Goal: Task Accomplishment & Management: Use online tool/utility

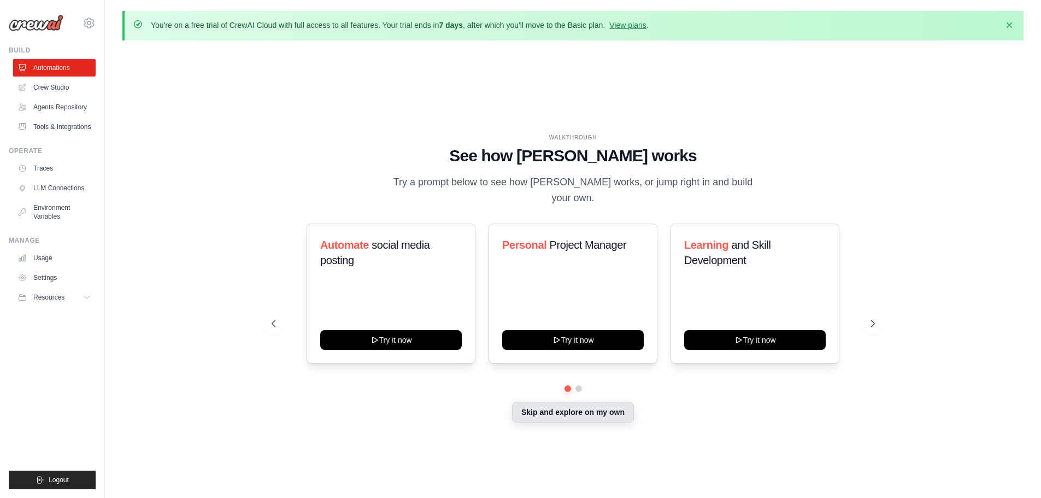
click at [585, 402] on button "Skip and explore on my own" at bounding box center [573, 412] width 122 height 21
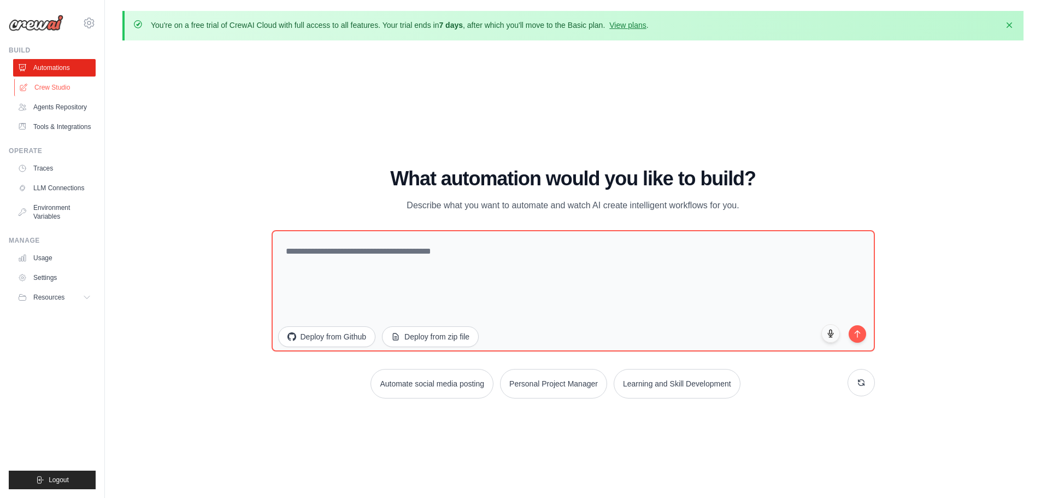
click at [51, 86] on link "Crew Studio" at bounding box center [55, 87] width 83 height 17
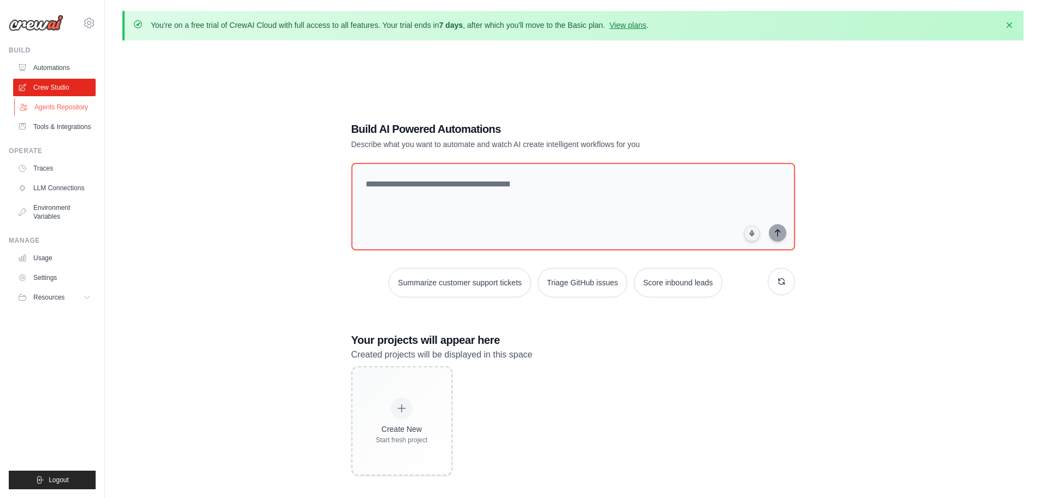
click at [64, 104] on link "Agents Repository" at bounding box center [55, 106] width 83 height 17
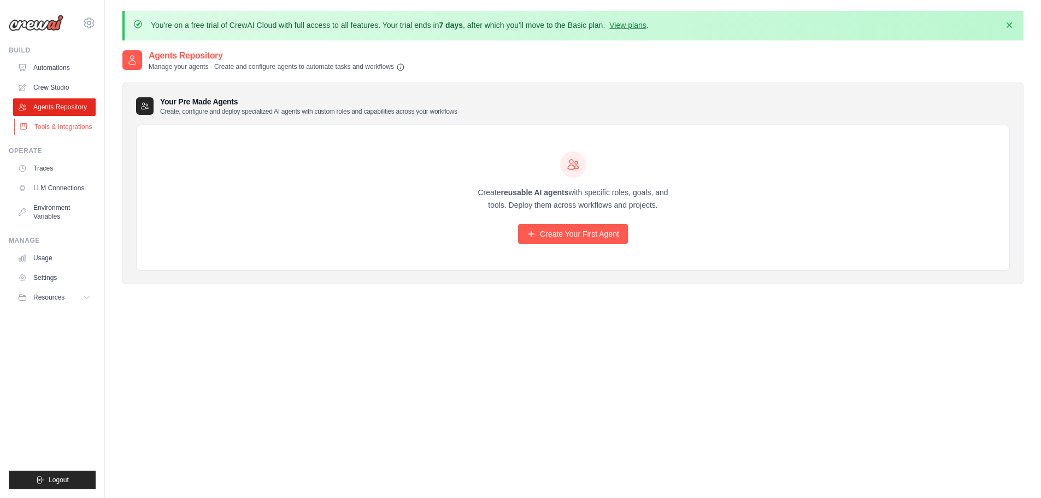
click at [62, 129] on link "Tools & Integrations" at bounding box center [55, 126] width 83 height 17
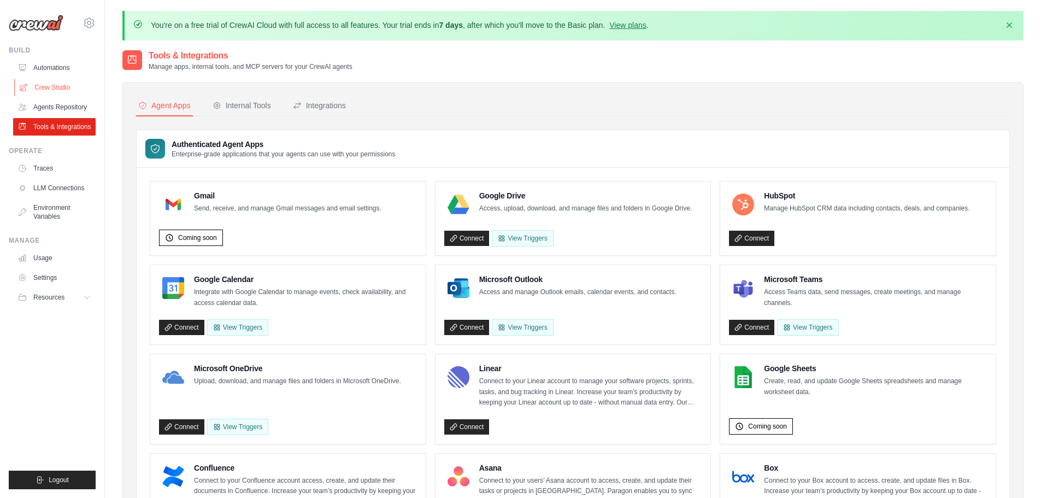
click at [61, 84] on link "Crew Studio" at bounding box center [55, 87] width 83 height 17
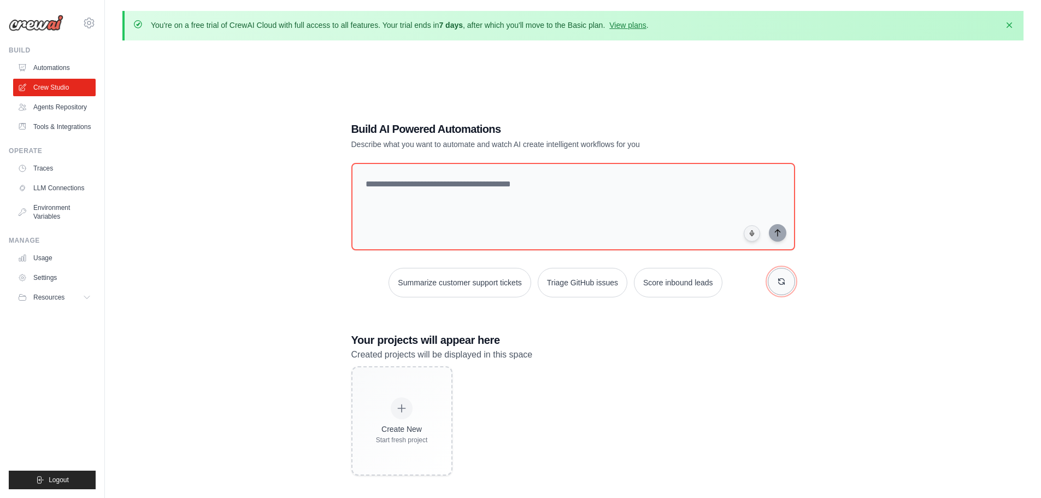
click at [786, 285] on button "button" at bounding box center [781, 281] width 27 height 27
click at [452, 285] on button "Automate social media posting" at bounding box center [432, 283] width 123 height 30
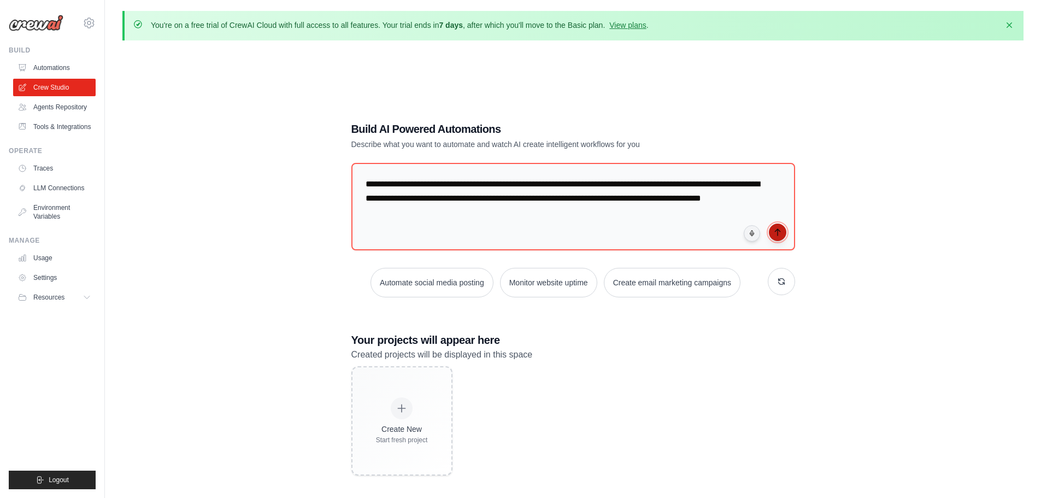
click at [779, 231] on icon "submit" at bounding box center [778, 232] width 9 height 9
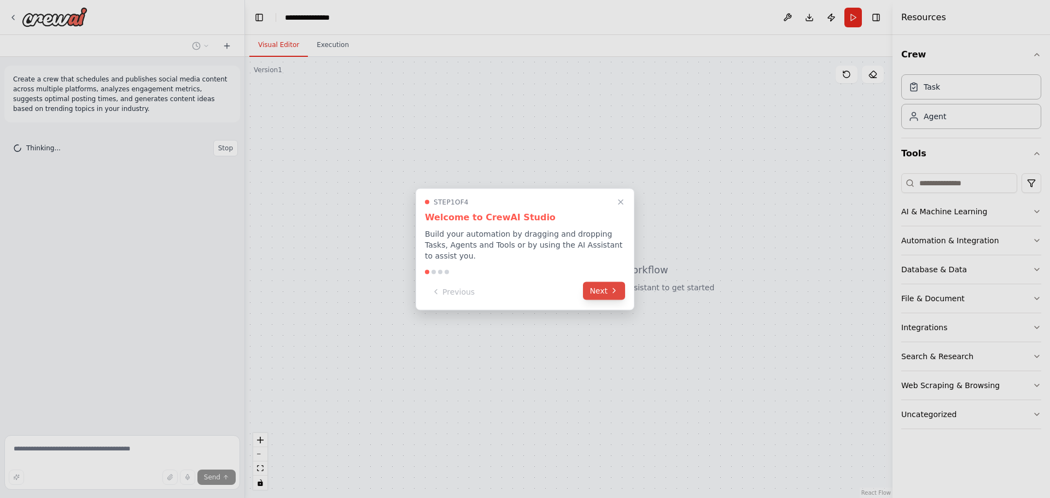
click at [606, 292] on button "Next" at bounding box center [604, 291] width 42 height 18
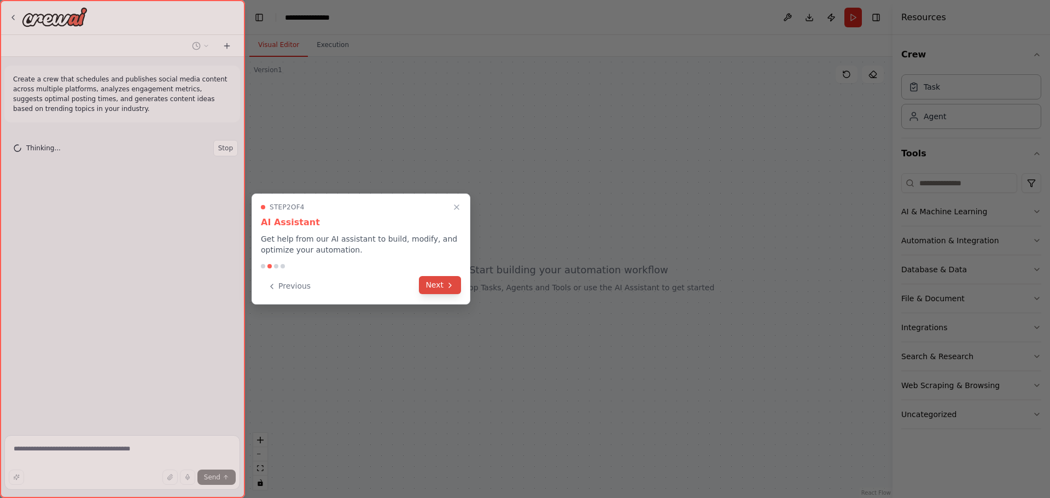
click at [440, 288] on button "Next" at bounding box center [440, 285] width 42 height 18
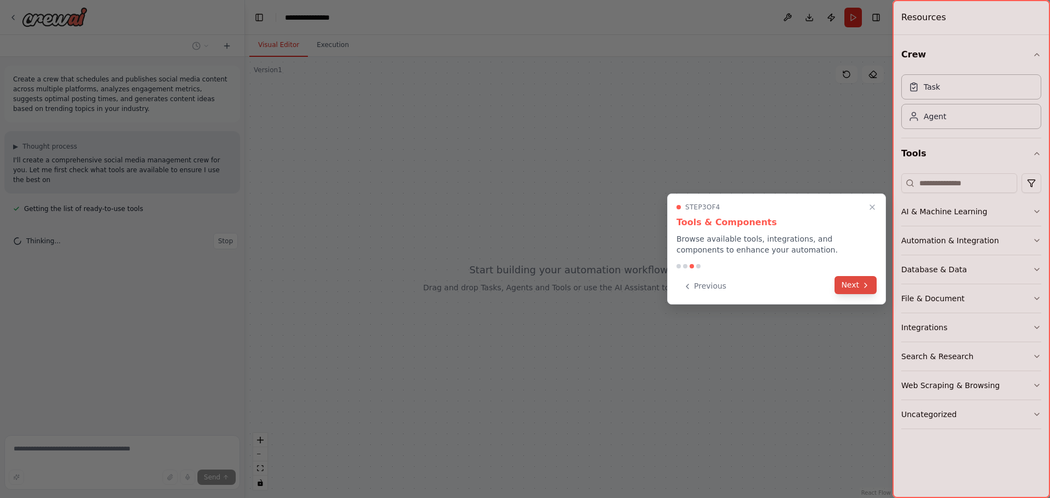
click at [853, 288] on button "Next" at bounding box center [855, 285] width 42 height 18
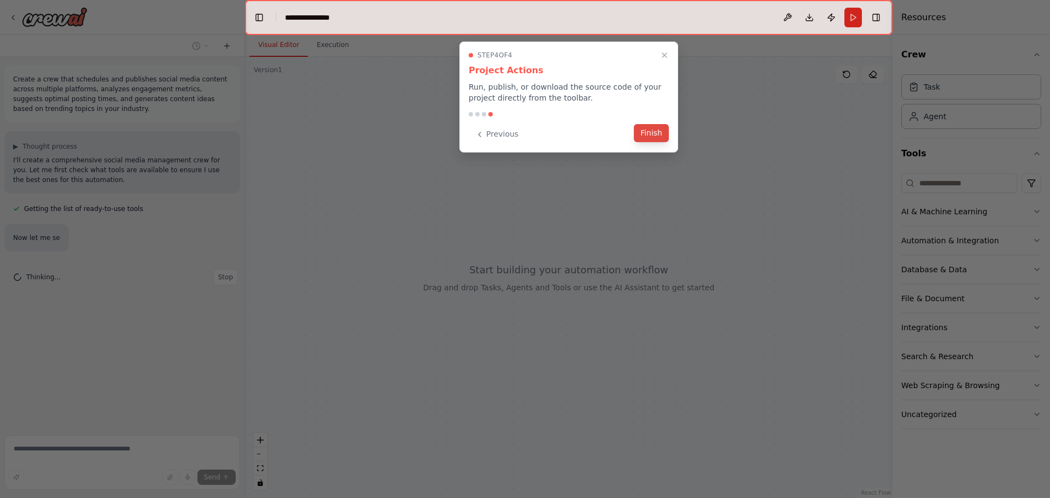
click at [657, 133] on button "Finish" at bounding box center [651, 133] width 35 height 18
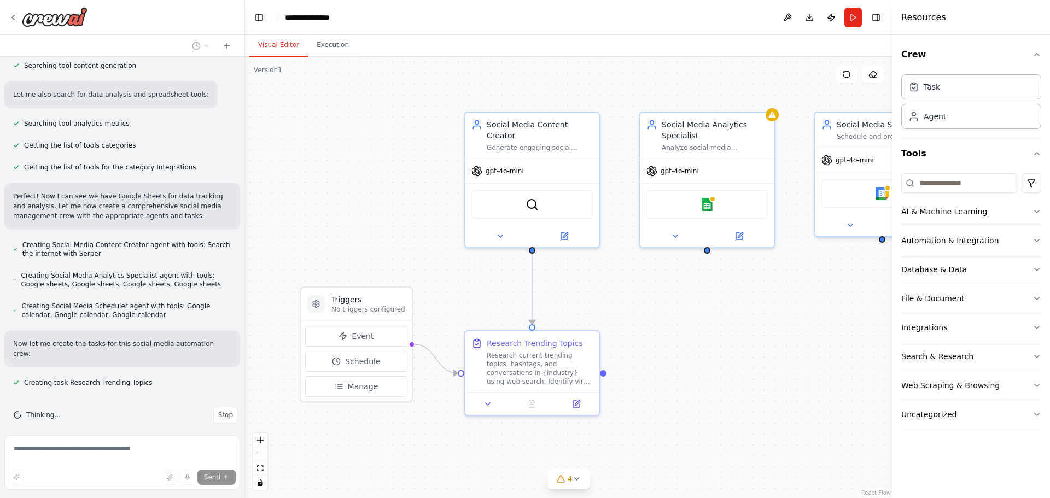
scroll to position [277, 0]
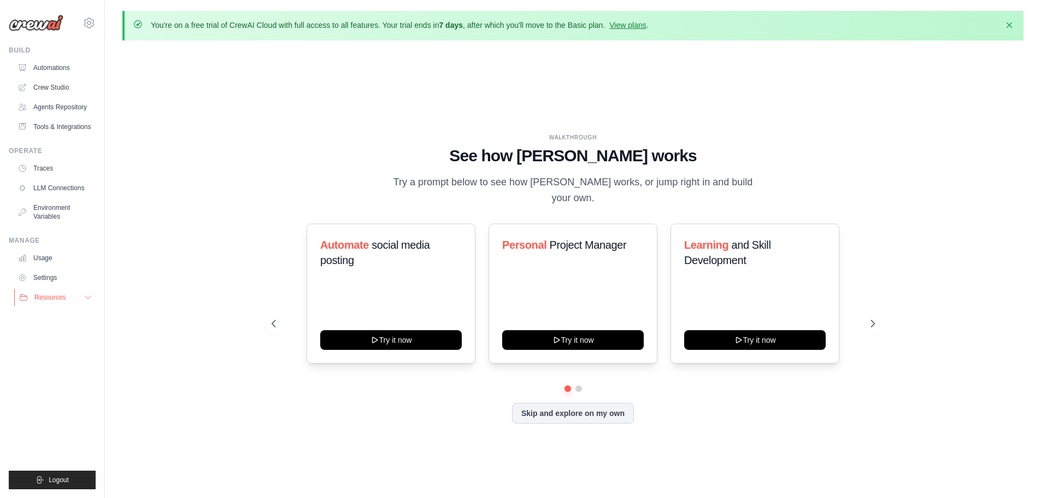
click at [54, 302] on button "Resources" at bounding box center [55, 297] width 83 height 17
click at [51, 317] on span "Documentation" at bounding box center [61, 316] width 44 height 9
